Goal: Transaction & Acquisition: Purchase product/service

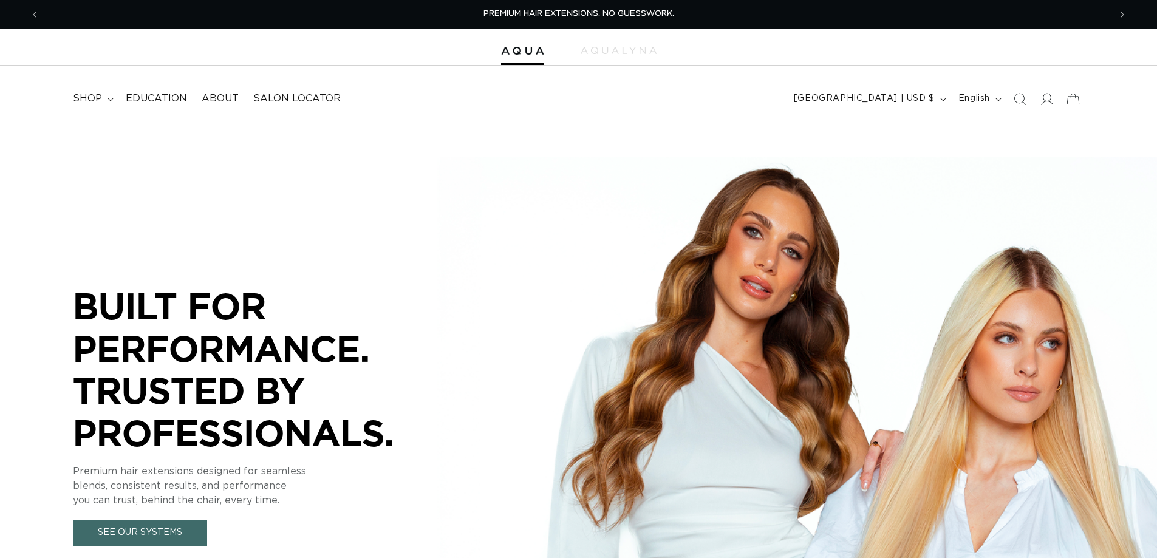
click at [89, 98] on span "shop" at bounding box center [87, 98] width 29 height 13
click at [90, 98] on span "shop" at bounding box center [87, 98] width 29 height 13
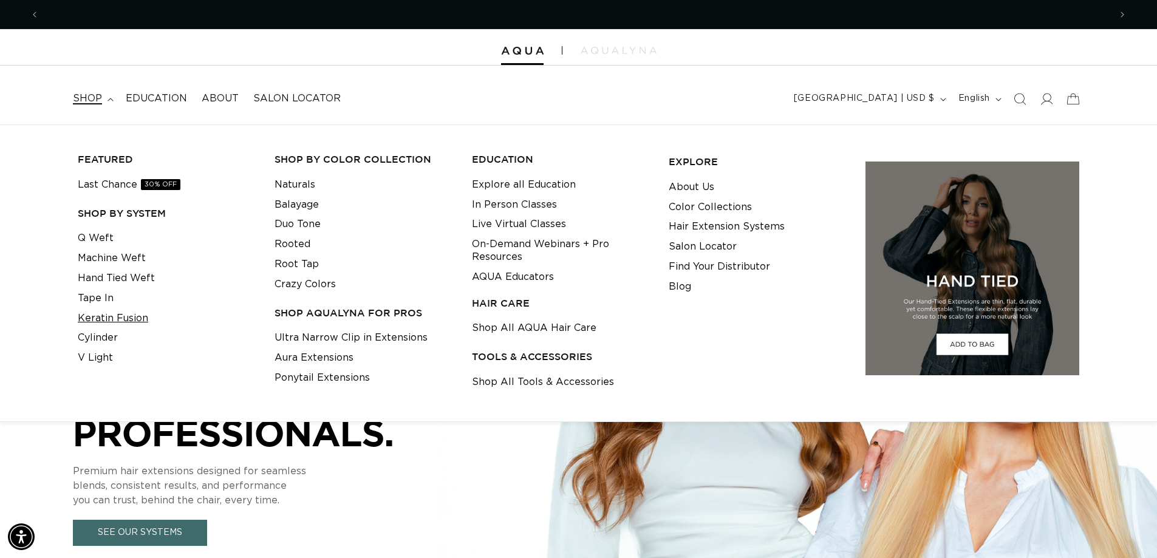
scroll to position [0, 1071]
click at [104, 315] on link "Keratin Fusion" at bounding box center [113, 318] width 70 height 20
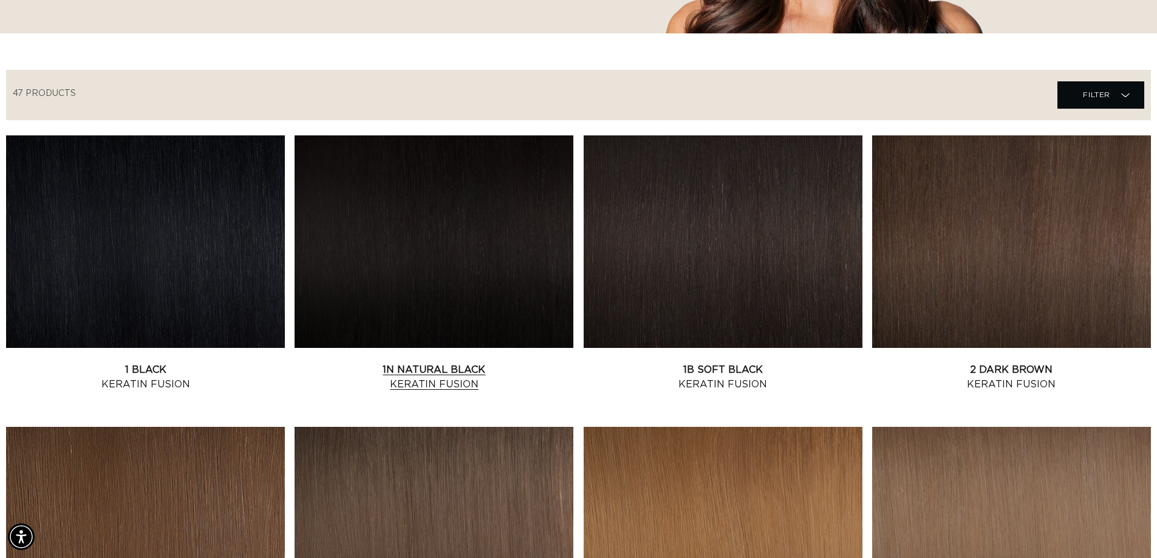
scroll to position [0, 2141]
click at [984, 363] on link "2 Dark Brown Keratin Fusion" at bounding box center [1011, 377] width 279 height 29
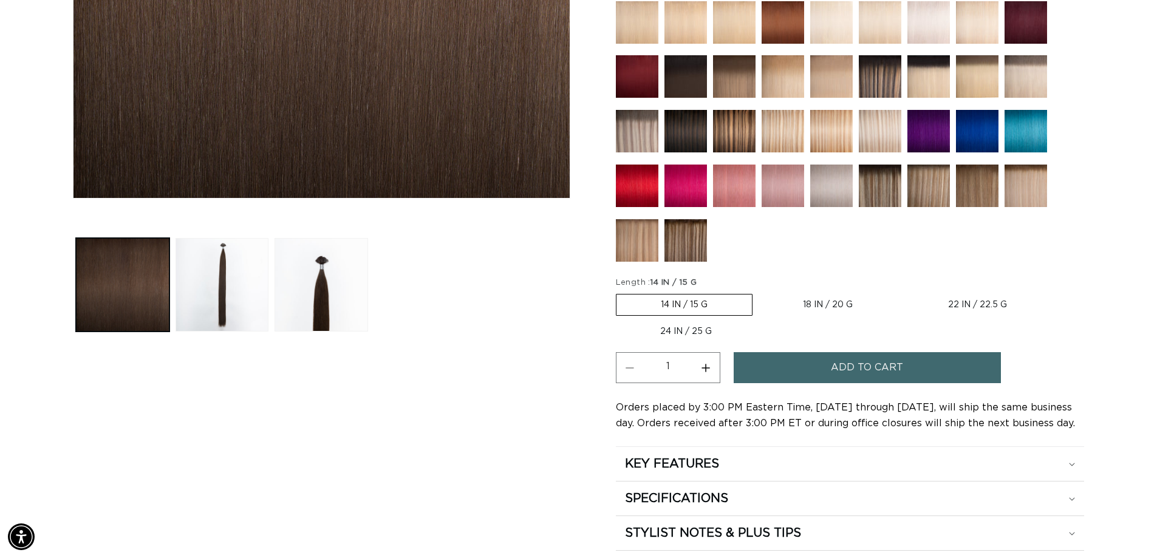
scroll to position [0, 1071]
click at [820, 300] on label "18 IN / 20 G Variant sold out or unavailable" at bounding box center [827, 305] width 138 height 21
click at [759, 292] on input "18 IN / 20 G Variant sold out or unavailable" at bounding box center [758, 291] width 1 height 1
radio input "true"
click at [704, 369] on button "Increase quantity for 2 Dark Brown - Keratin Fusion" at bounding box center [705, 367] width 27 height 31
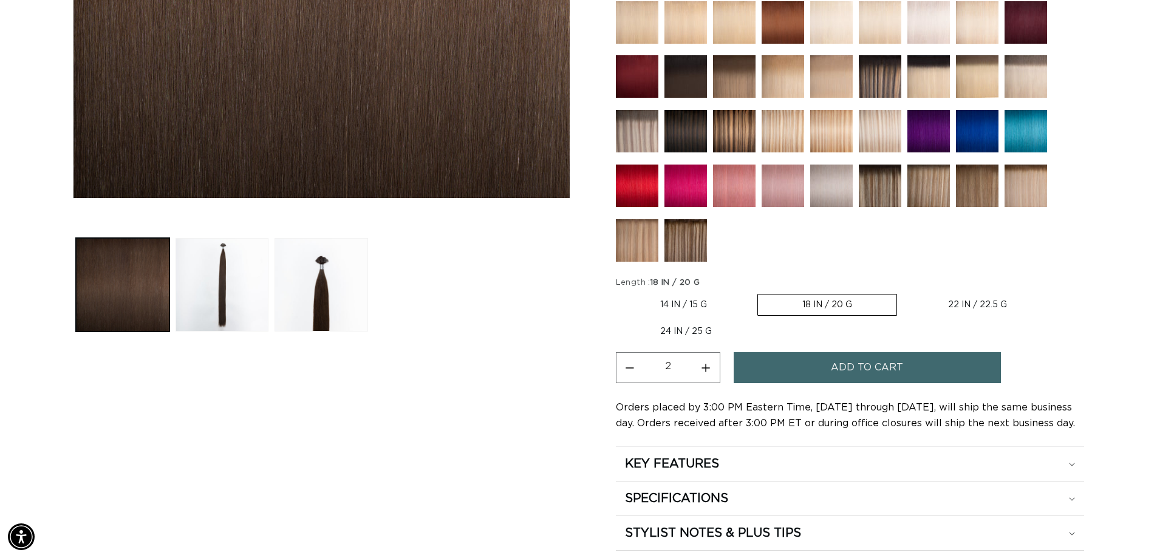
click at [704, 369] on button "Increase quantity for 2 Dark Brown - Keratin Fusion" at bounding box center [705, 367] width 27 height 31
type input "4"
click at [782, 367] on button "Add to cart" at bounding box center [867, 367] width 267 height 31
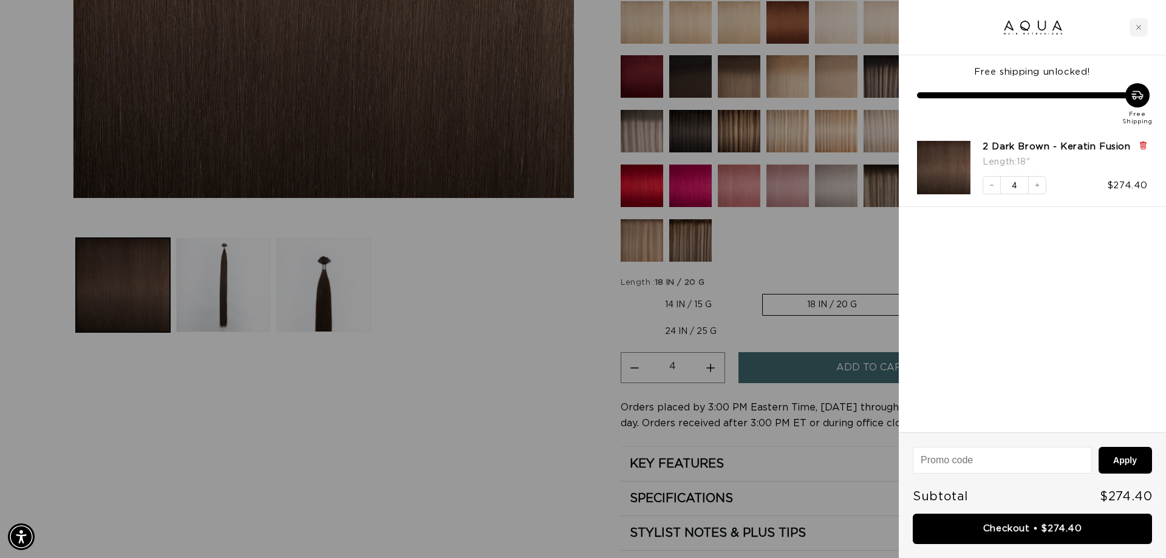
click at [1144, 143] on icon at bounding box center [1142, 146] width 5 height 6
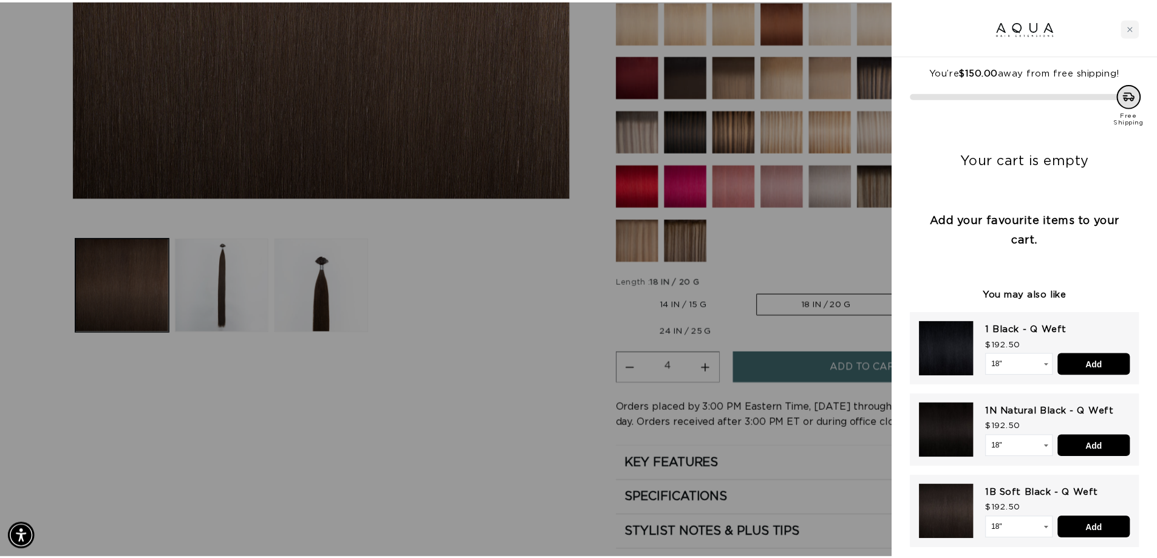
scroll to position [0, 2159]
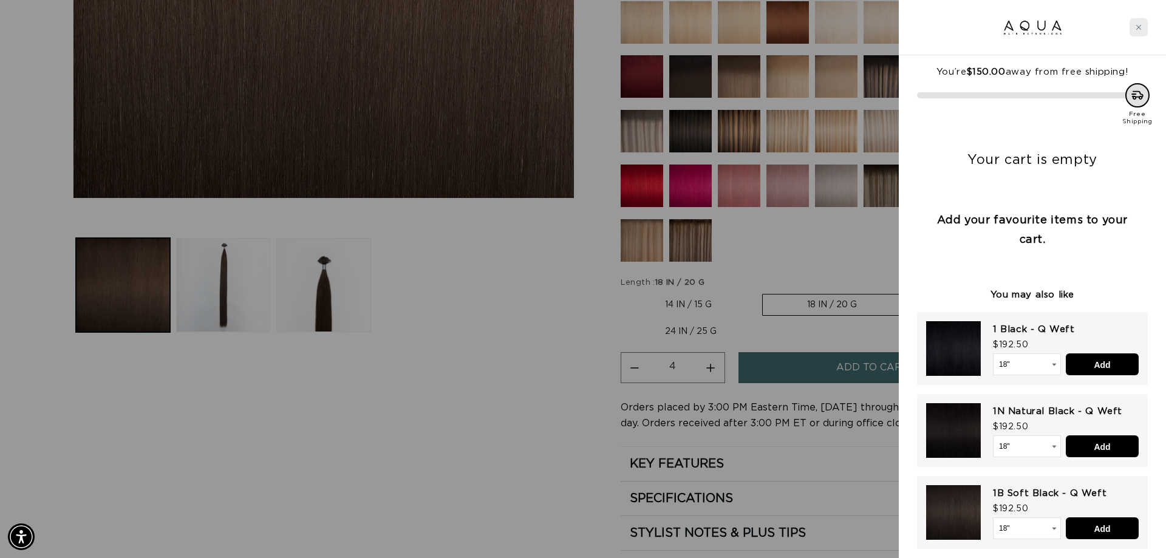
click at [1137, 24] on icon "Close cart" at bounding box center [1139, 27] width 6 height 6
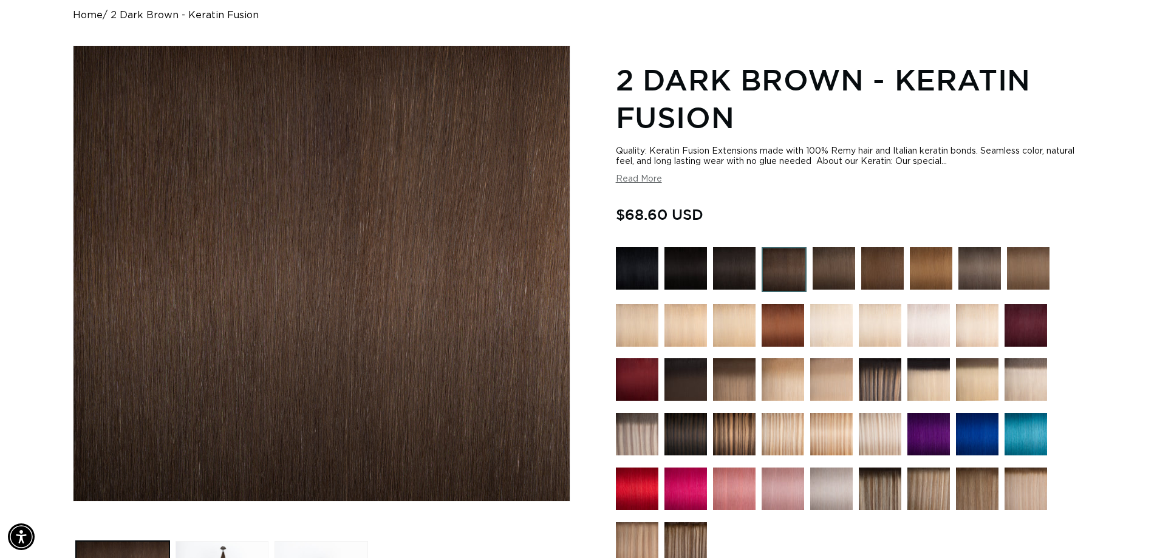
scroll to position [121, 0]
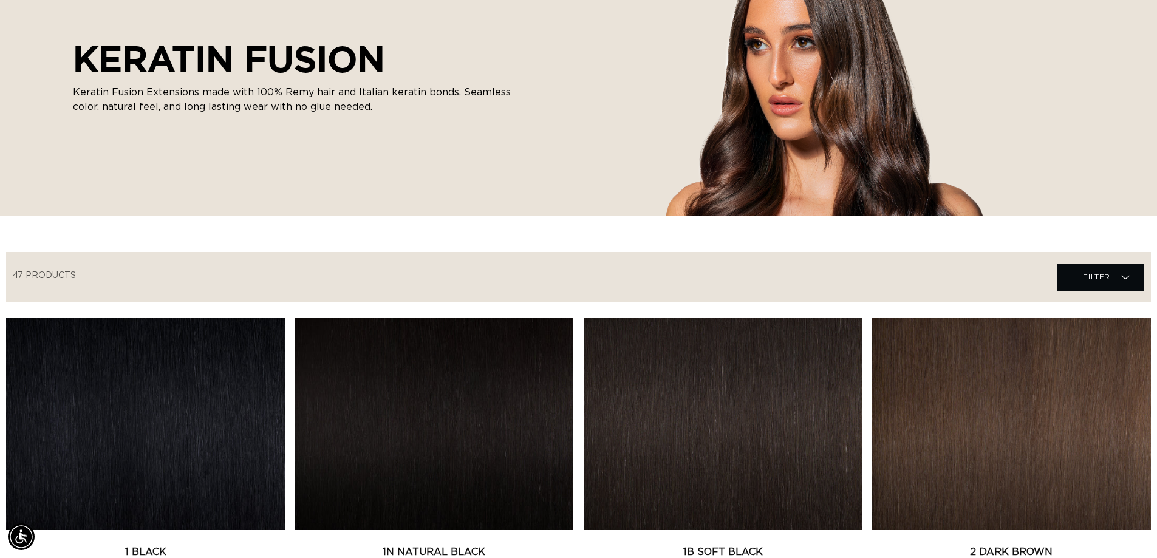
scroll to position [0, 1071]
